Goal: Task Accomplishment & Management: Manage account settings

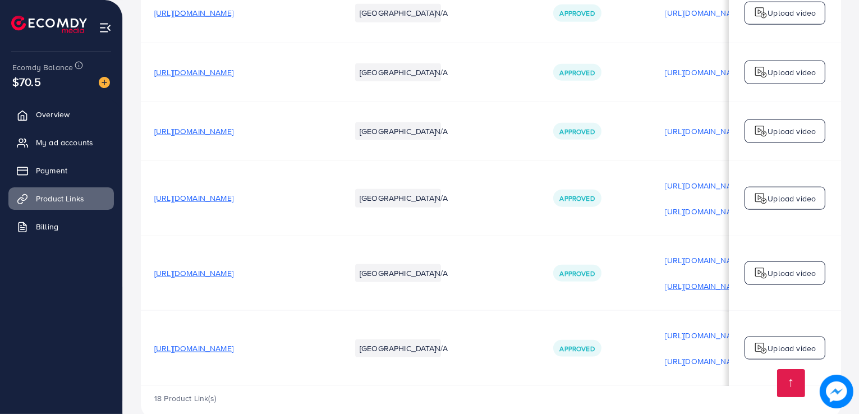
scroll to position [0, 191]
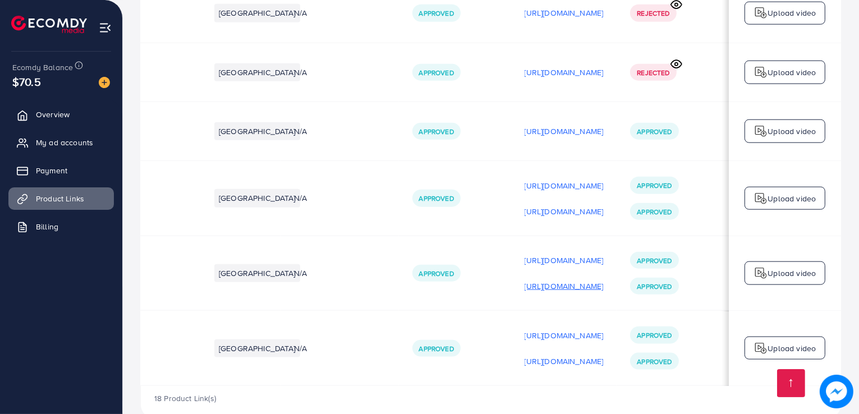
drag, startPoint x: 529, startPoint y: 258, endPoint x: 507, endPoint y: 257, distance: 21.9
click at [524, 279] on p "[URL][DOMAIN_NAME]" at bounding box center [563, 285] width 79 height 13
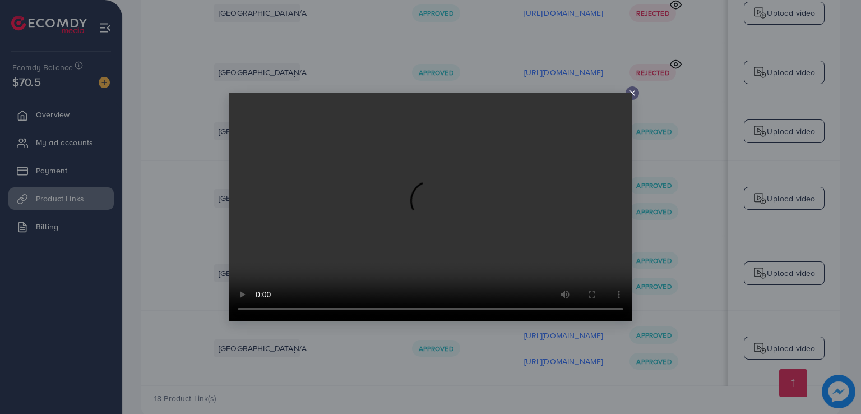
click at [639, 90] on div at bounding box center [632, 92] width 13 height 13
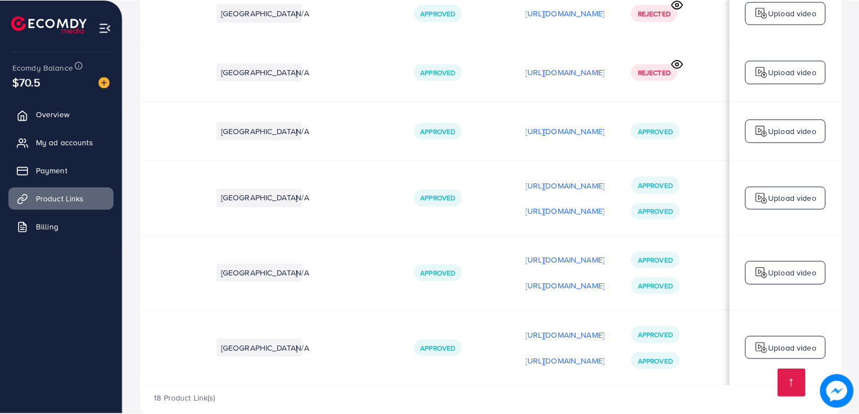
scroll to position [0, 188]
drag, startPoint x: 606, startPoint y: 359, endPoint x: 579, endPoint y: 359, distance: 26.9
click at [579, 359] on td "[URL][DOMAIN_NAME] [URL][DOMAIN_NAME]" at bounding box center [564, 348] width 106 height 75
click at [589, 386] on div "18 Product Link(s)" at bounding box center [491, 402] width 700 height 33
drag, startPoint x: 596, startPoint y: 359, endPoint x: 563, endPoint y: 353, distance: 33.8
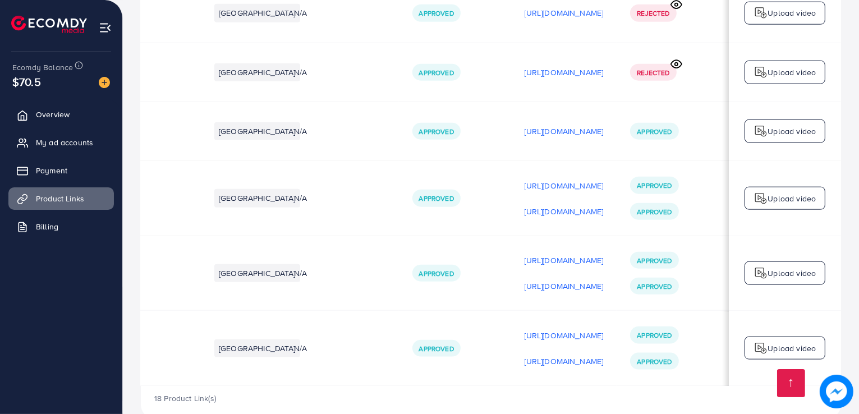
click at [559, 386] on div "18 Product Link(s)" at bounding box center [491, 402] width 700 height 33
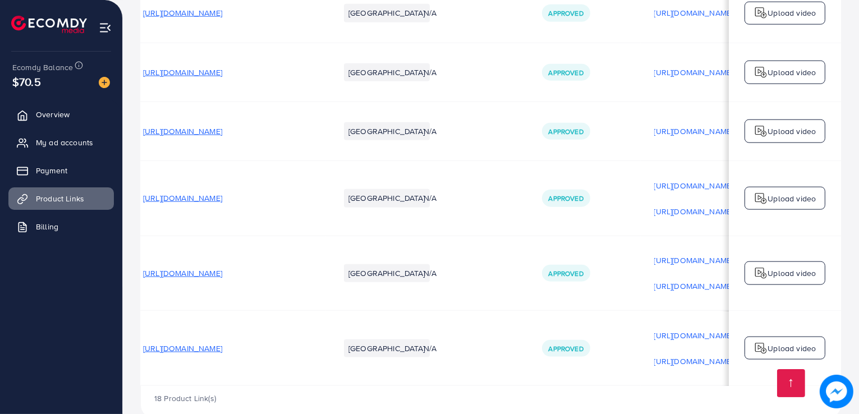
scroll to position [0, 0]
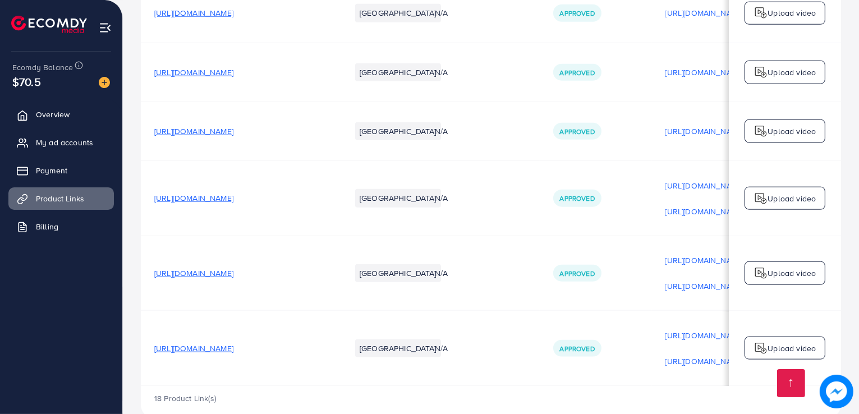
click at [233, 268] on span "[URL][DOMAIN_NAME]" at bounding box center [193, 273] width 79 height 11
click at [233, 343] on span "[URL][DOMAIN_NAME]" at bounding box center [193, 348] width 79 height 11
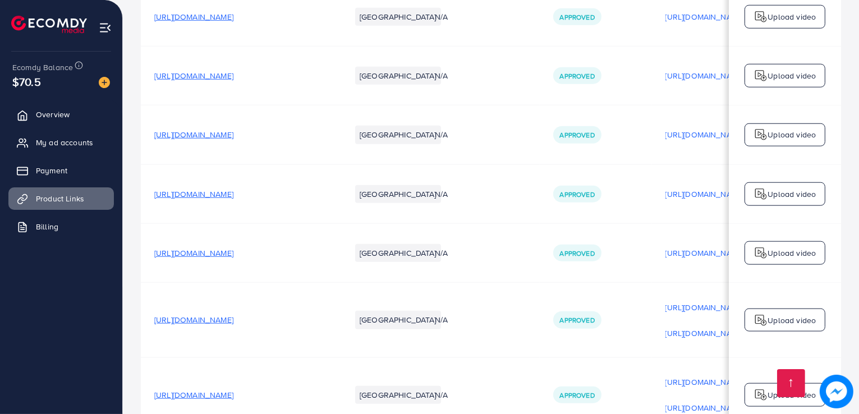
scroll to position [1221, 0]
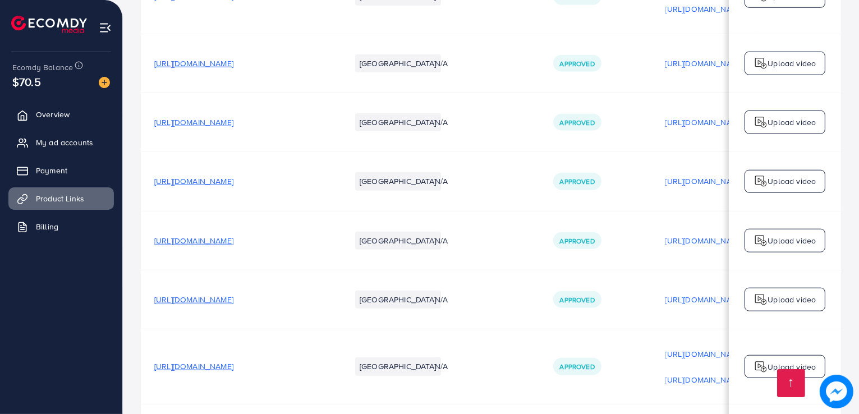
drag, startPoint x: 67, startPoint y: 148, endPoint x: 77, endPoint y: 156, distance: 12.4
click at [67, 149] on link "My ad accounts" at bounding box center [60, 142] width 105 height 22
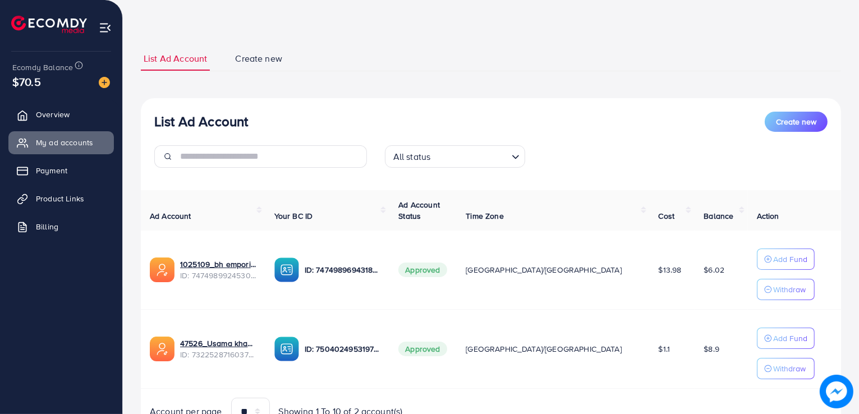
scroll to position [91, 0]
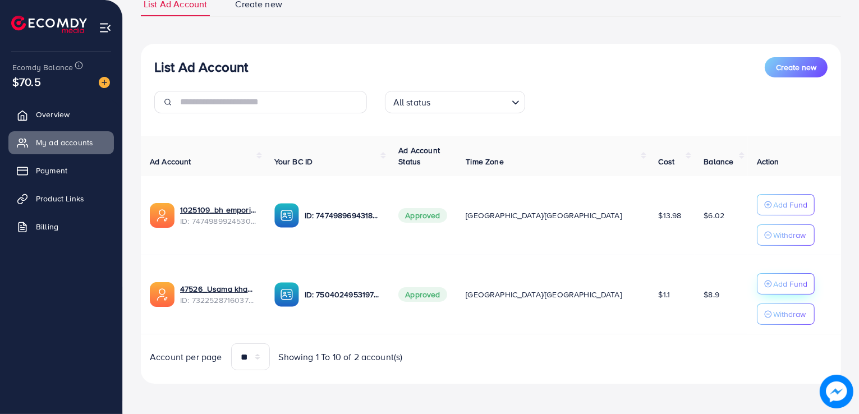
click at [773, 288] on p "Add Fund" at bounding box center [790, 283] width 34 height 13
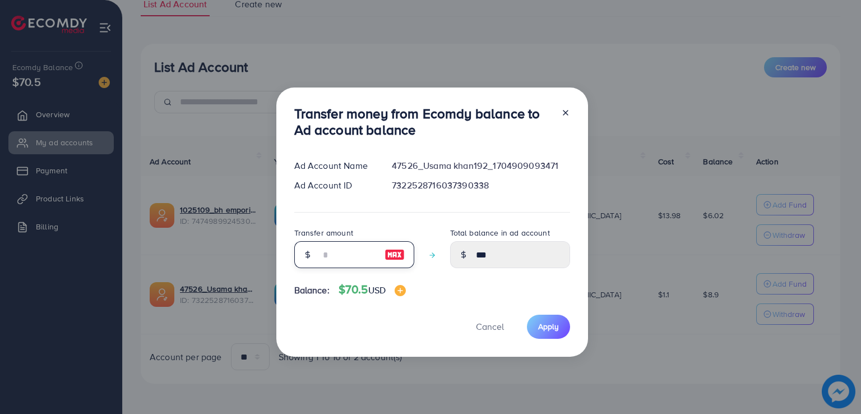
click at [334, 251] on input "number" at bounding box center [348, 254] width 56 height 27
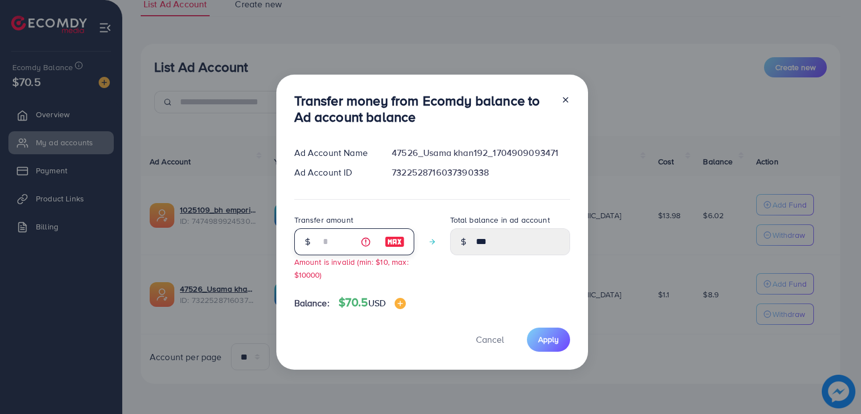
type input "*"
type input "****"
type input "**"
type input "*****"
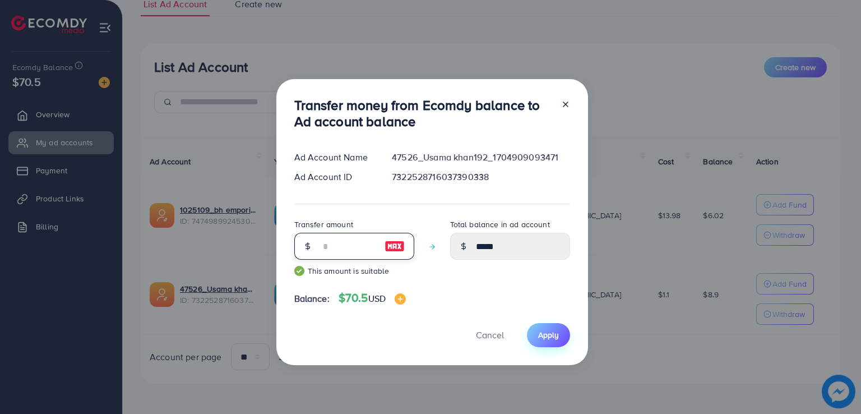
type input "**"
click at [555, 334] on span "Apply" at bounding box center [548, 334] width 21 height 11
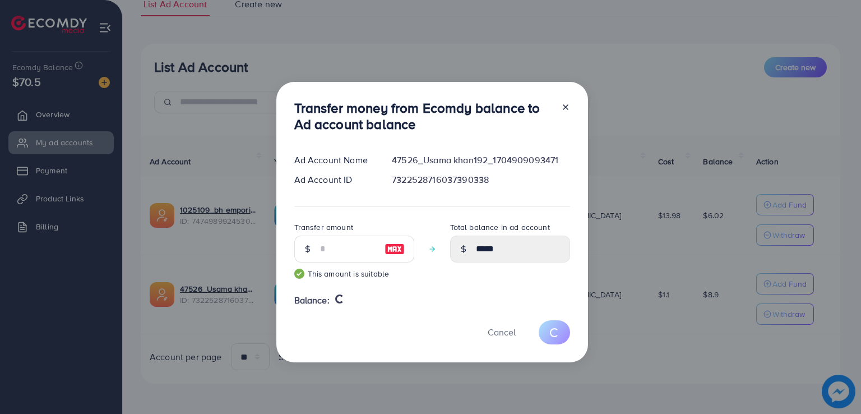
type input "***"
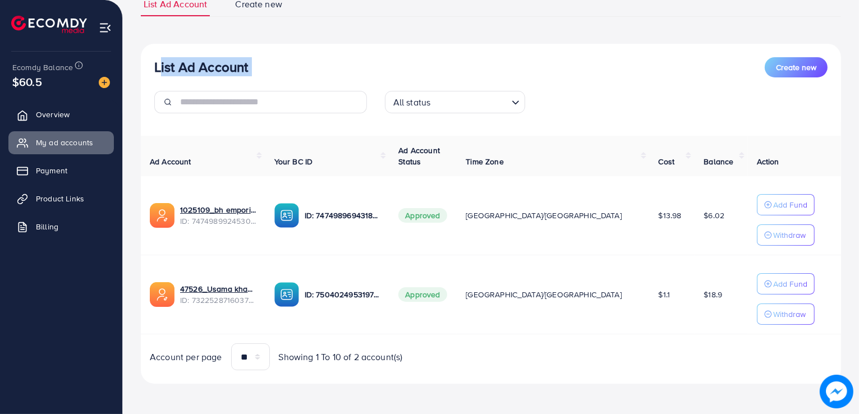
drag, startPoint x: 149, startPoint y: 68, endPoint x: 225, endPoint y: 81, distance: 78.0
click at [215, 85] on div "List Ad Account Create new All status Loading..." at bounding box center [491, 89] width 700 height 65
click at [242, 72] on h3 "List Ad Account" at bounding box center [201, 67] width 94 height 16
click at [177, 62] on h3 "List Ad Account" at bounding box center [201, 67] width 94 height 16
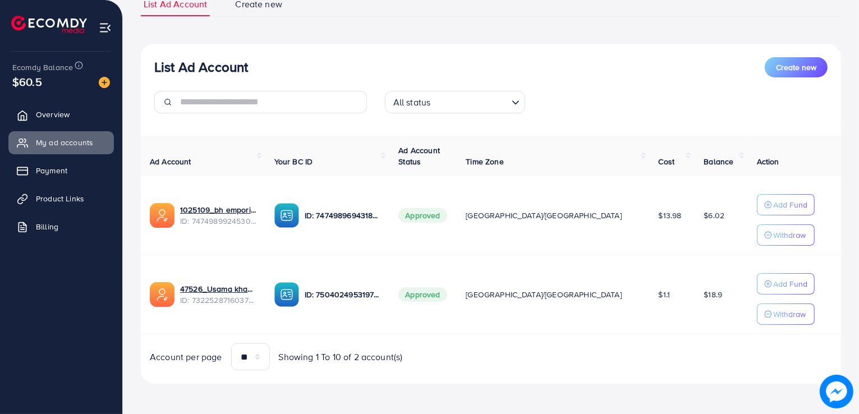
click at [175, 62] on h3 "List Ad Account" at bounding box center [201, 67] width 94 height 16
click at [192, 64] on h3 "List Ad Account" at bounding box center [201, 67] width 94 height 16
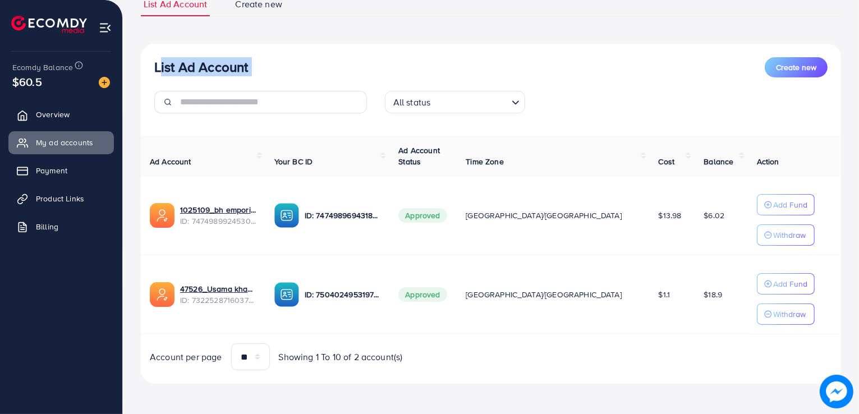
click at [192, 64] on h3 "List Ad Account" at bounding box center [201, 67] width 94 height 16
click at [213, 62] on h3 "List Ad Account" at bounding box center [201, 67] width 94 height 16
click at [197, 62] on h3 "List Ad Account" at bounding box center [201, 67] width 94 height 16
click at [186, 63] on h3 "List Ad Account" at bounding box center [201, 67] width 94 height 16
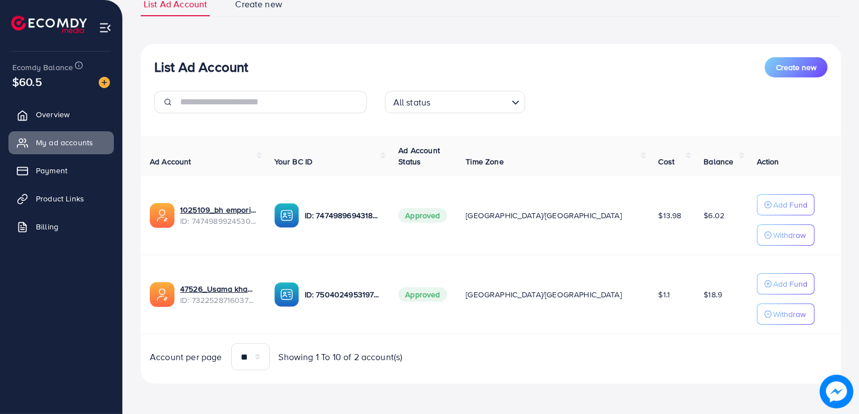
click at [152, 51] on div "List Ad Account Create new All status Loading... Ad Account Your BC ID Ad Accou…" at bounding box center [491, 214] width 700 height 340
click at [188, 71] on h3 "List Ad Account" at bounding box center [201, 67] width 94 height 16
click at [189, 71] on h3 "List Ad Account" at bounding box center [201, 67] width 94 height 16
click at [211, 69] on h3 "List Ad Account" at bounding box center [201, 67] width 94 height 16
